Goal: Contribute content: Add original content to the website for others to see

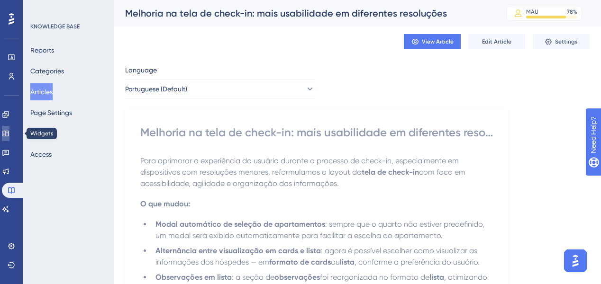
drag, startPoint x: 6, startPoint y: 131, endPoint x: 13, endPoint y: 133, distance: 7.4
click at [6, 131] on link at bounding box center [6, 133] width 8 height 15
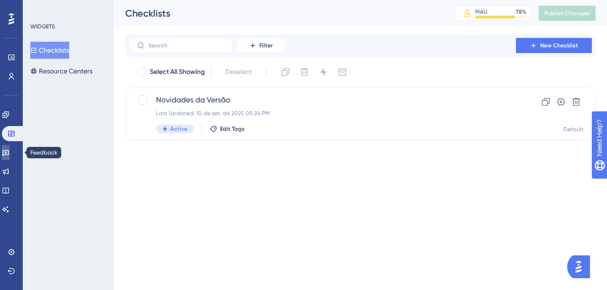
click at [9, 152] on icon at bounding box center [6, 153] width 8 height 8
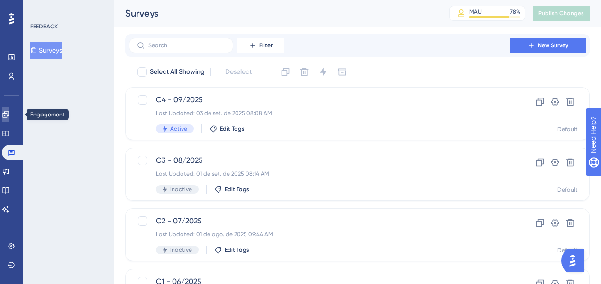
click at [9, 113] on icon at bounding box center [6, 115] width 8 height 8
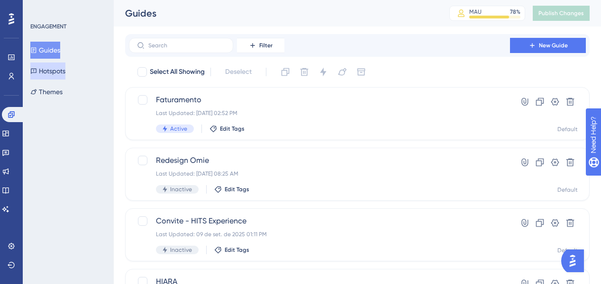
click at [37, 71] on icon at bounding box center [33, 71] width 7 height 7
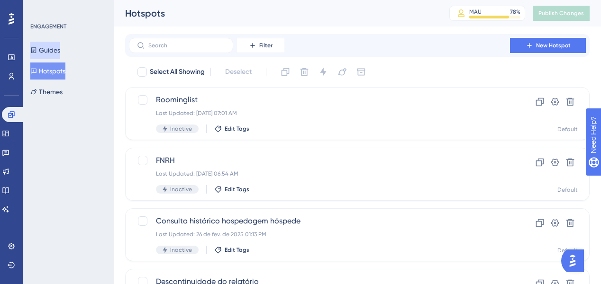
click at [51, 51] on button "Guides" at bounding box center [45, 50] width 30 height 17
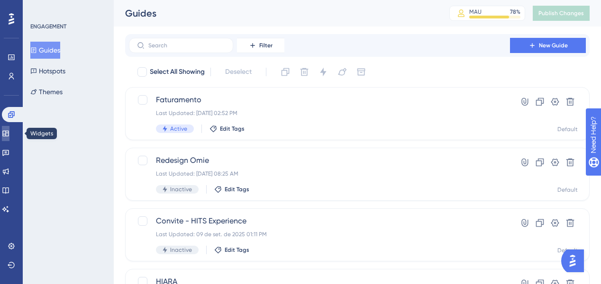
click at [9, 137] on icon at bounding box center [6, 134] width 8 height 8
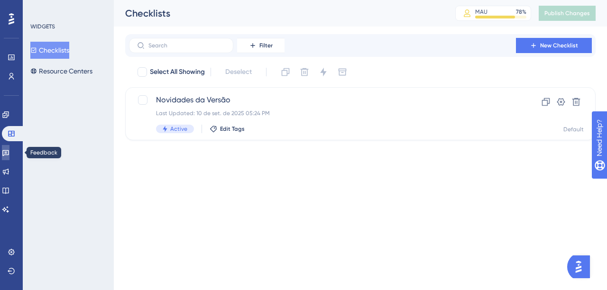
click at [9, 152] on icon at bounding box center [6, 153] width 8 height 8
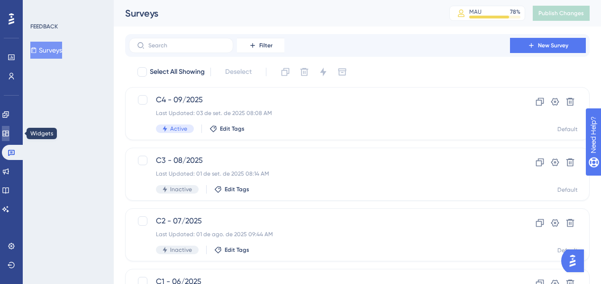
click at [9, 135] on icon at bounding box center [6, 134] width 8 height 8
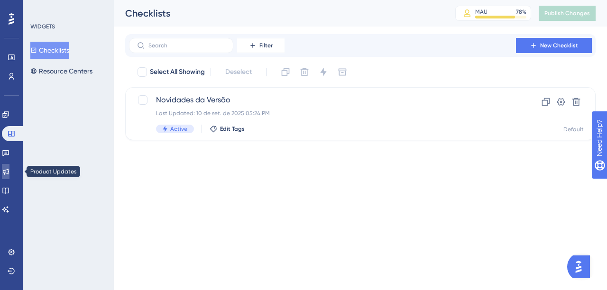
click at [9, 168] on icon at bounding box center [6, 172] width 8 height 8
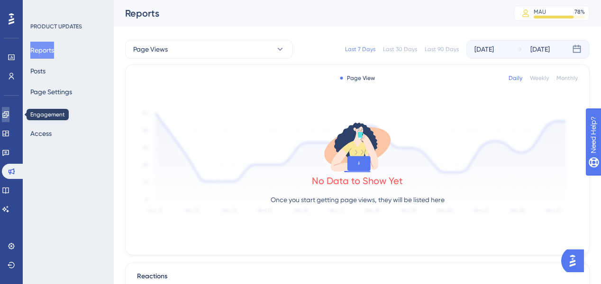
click at [9, 117] on icon at bounding box center [6, 115] width 8 height 8
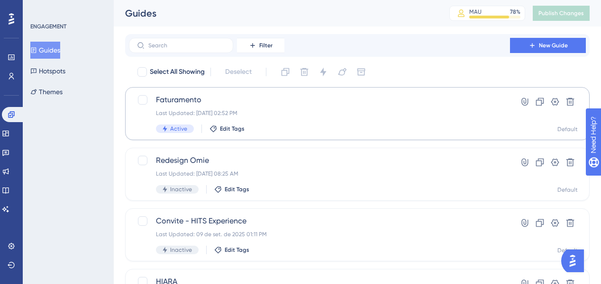
click at [183, 96] on span "Faturamento" at bounding box center [319, 99] width 327 height 11
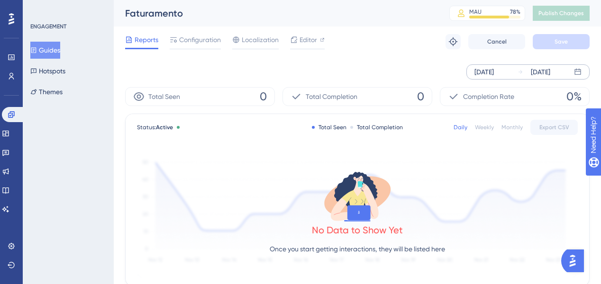
click at [550, 74] on div "[DATE]" at bounding box center [540, 71] width 19 height 11
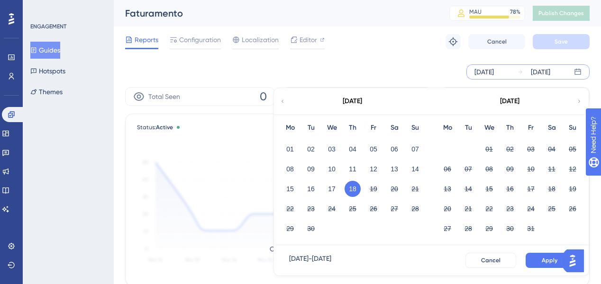
click at [352, 190] on button "18" at bounding box center [353, 189] width 16 height 16
click at [540, 258] on button "Apply" at bounding box center [550, 260] width 48 height 15
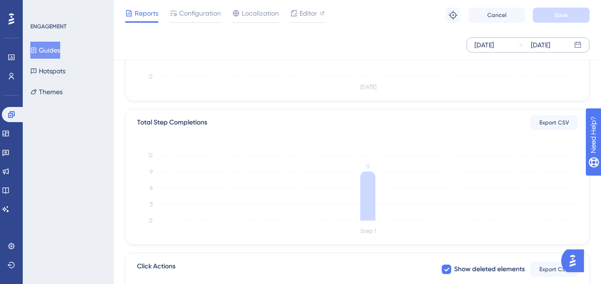
scroll to position [190, 0]
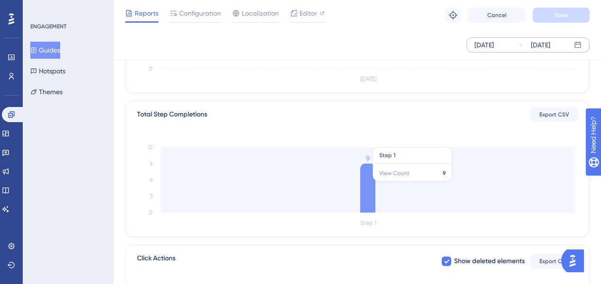
click at [367, 176] on icon at bounding box center [367, 188] width 15 height 49
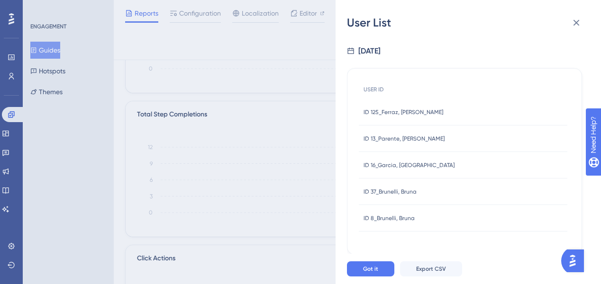
click at [471, 143] on div "ID 13_Parente, [PERSON_NAME] ID 13_Parente, [PERSON_NAME]" at bounding box center [463, 139] width 209 height 27
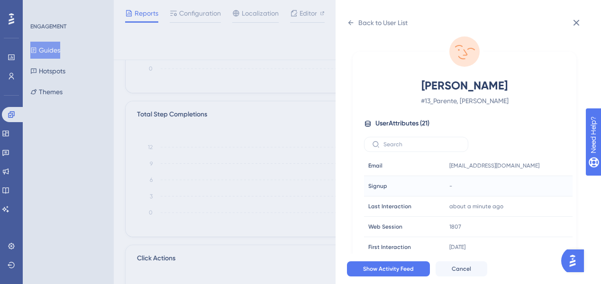
scroll to position [67, 0]
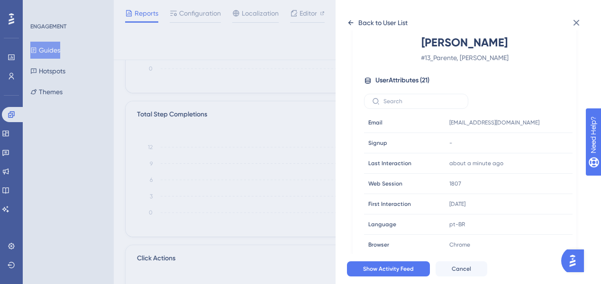
click at [379, 20] on div "Back to User List" at bounding box center [382, 22] width 49 height 11
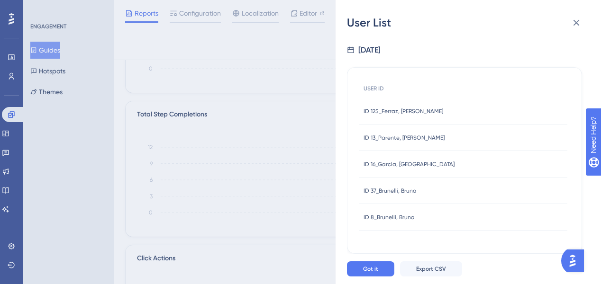
scroll to position [0, 0]
click at [398, 116] on div "ID 125_Ferraz, [PERSON_NAME] ID 125_Ferraz, [PERSON_NAME]" at bounding box center [404, 112] width 80 height 27
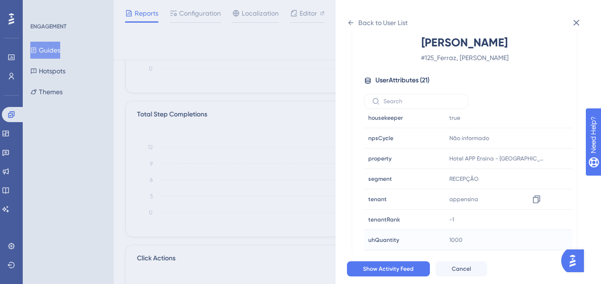
scroll to position [286, 0]
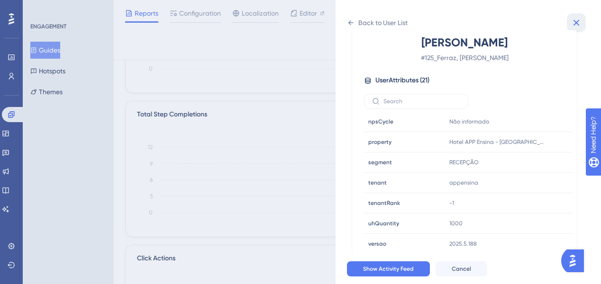
click at [575, 27] on icon at bounding box center [576, 22] width 11 height 11
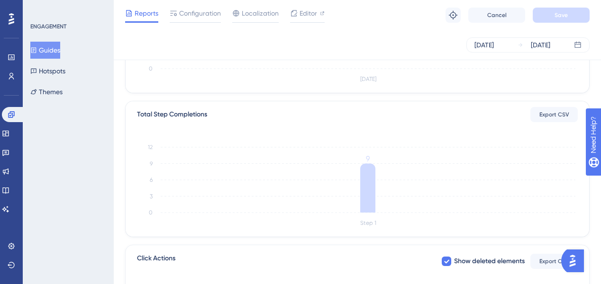
scroll to position [377, 0]
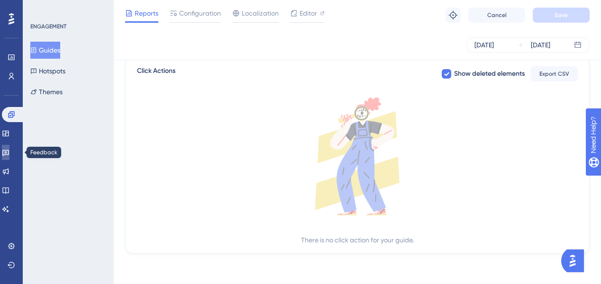
click at [9, 150] on icon at bounding box center [6, 153] width 8 height 8
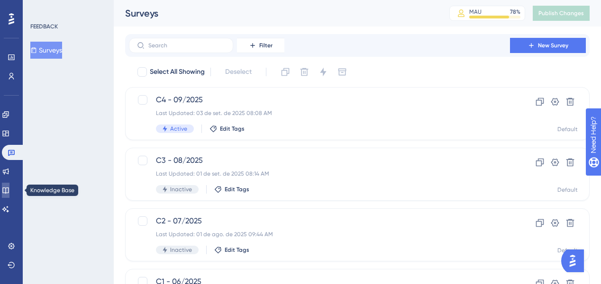
click at [9, 191] on icon at bounding box center [6, 191] width 8 height 8
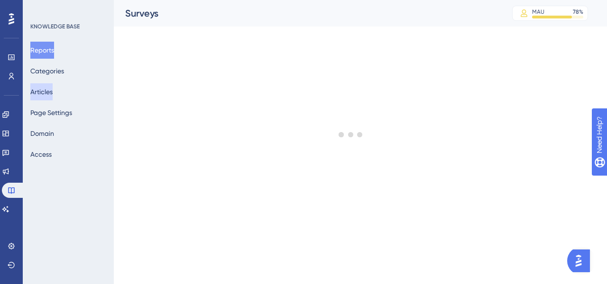
click at [53, 95] on button "Articles" at bounding box center [41, 91] width 22 height 17
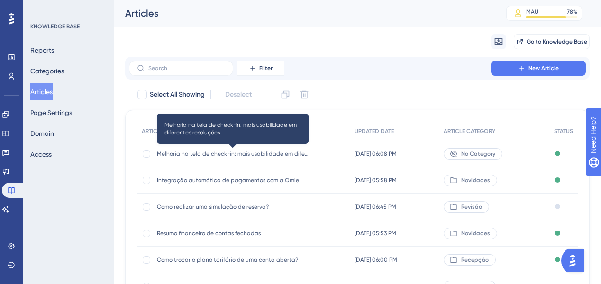
click at [260, 154] on span "Melhoria na tela de check-in: mais usabilidade em diferentes resoluções" at bounding box center [233, 154] width 152 height 8
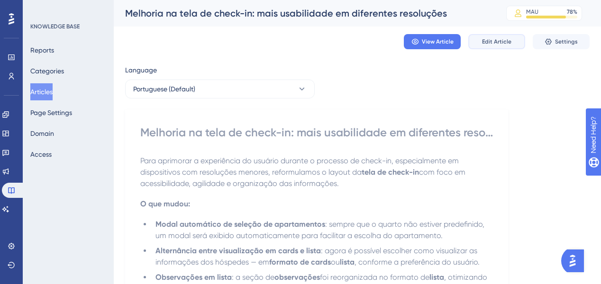
click at [479, 45] on button "Edit Article" at bounding box center [496, 41] width 57 height 15
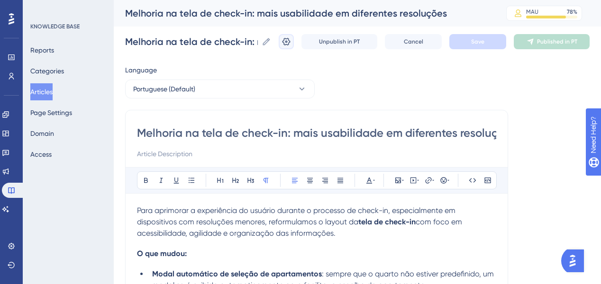
click at [291, 39] on icon at bounding box center [287, 42] width 8 height 8
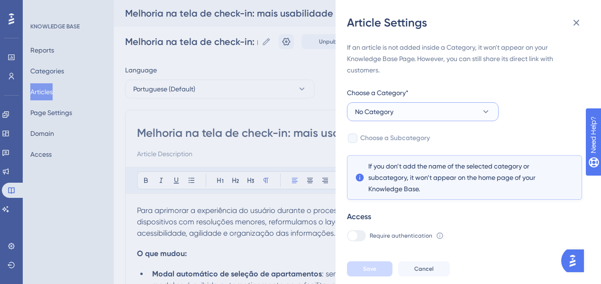
click at [392, 110] on span "No Category" at bounding box center [374, 111] width 38 height 11
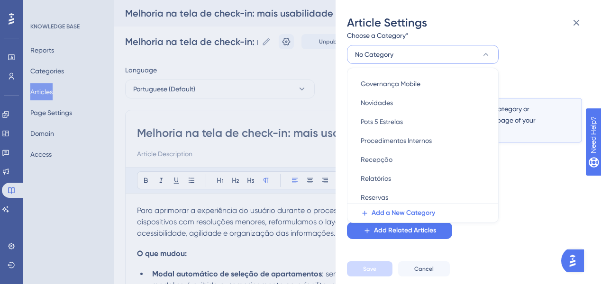
scroll to position [228, 0]
click at [398, 108] on div "Novidades Novidades" at bounding box center [423, 102] width 124 height 19
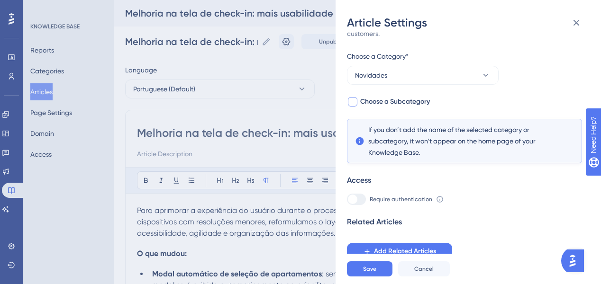
click at [392, 101] on span "Choose a Subcategory" at bounding box center [395, 101] width 70 height 11
checkbox input "true"
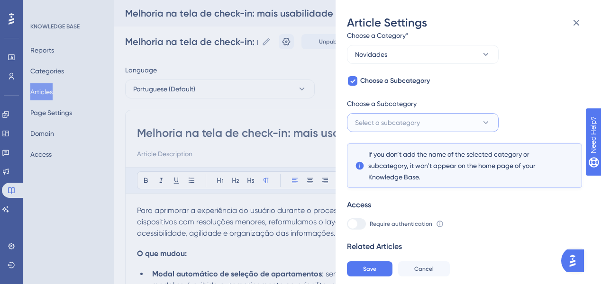
click at [409, 124] on span "Select a subcategory" at bounding box center [387, 122] width 65 height 11
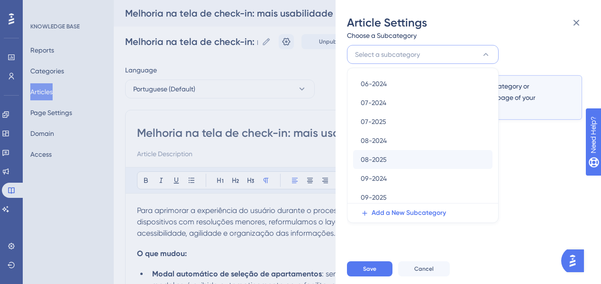
scroll to position [152, 0]
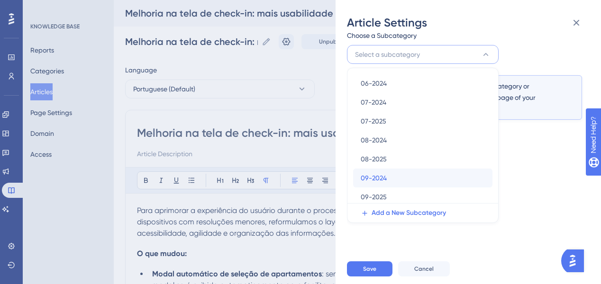
click at [397, 173] on div "09-2024 09-2024" at bounding box center [423, 178] width 124 height 19
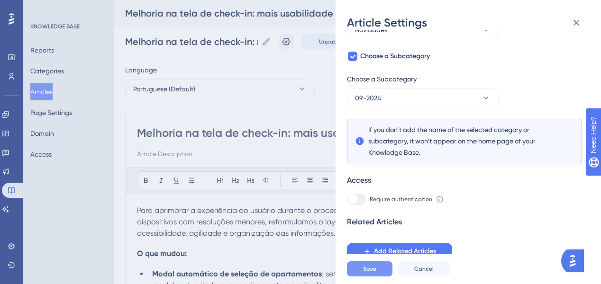
click at [375, 273] on span "Save" at bounding box center [369, 269] width 13 height 8
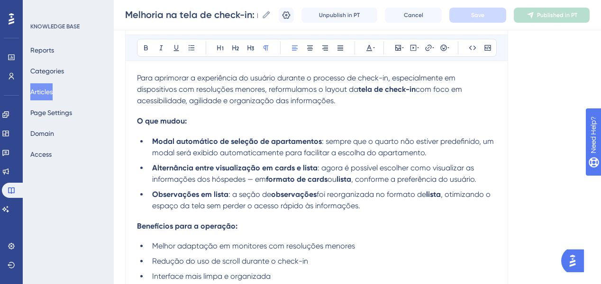
scroll to position [134, 0]
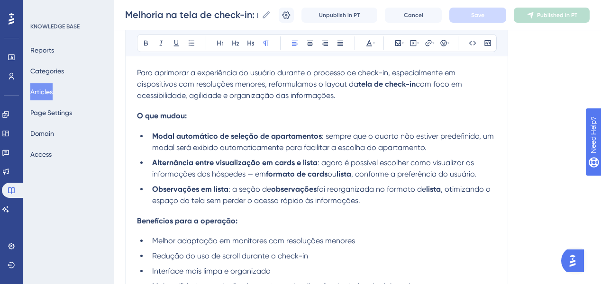
click at [381, 202] on li "Observações em lista : a seção de observações foi reorganizada no formato de li…" at bounding box center [322, 195] width 348 height 23
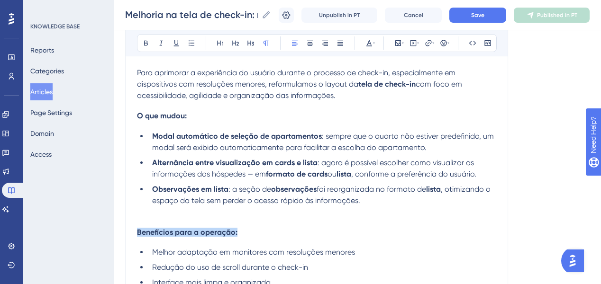
copy span "Benefícios para a operação:"
paste div
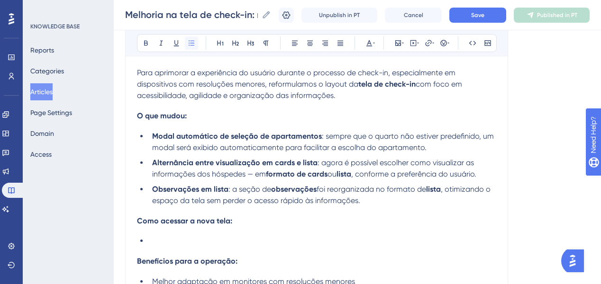
click at [194, 45] on icon at bounding box center [192, 43] width 8 height 8
